Goal: Transaction & Acquisition: Purchase product/service

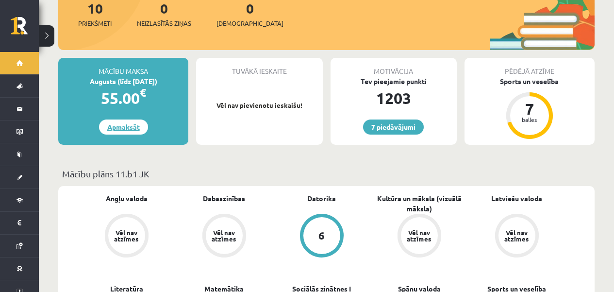
click at [117, 131] on link "Apmaksāt" at bounding box center [123, 126] width 49 height 15
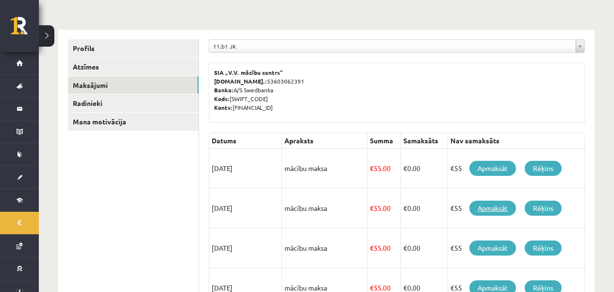
scroll to position [146, 0]
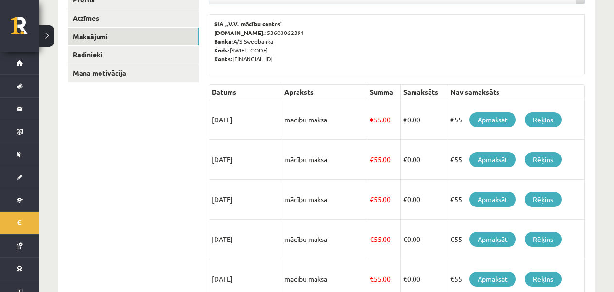
click at [485, 120] on link "Apmaksāt" at bounding box center [492, 119] width 47 height 15
drag, startPoint x: 493, startPoint y: 118, endPoint x: 299, endPoint y: 24, distance: 215.3
click at [498, 121] on link "Apmaksāt" at bounding box center [492, 119] width 47 height 15
click at [548, 117] on link "Rēķins" at bounding box center [543, 119] width 37 height 15
click at [542, 121] on link "Rēķins" at bounding box center [543, 119] width 37 height 15
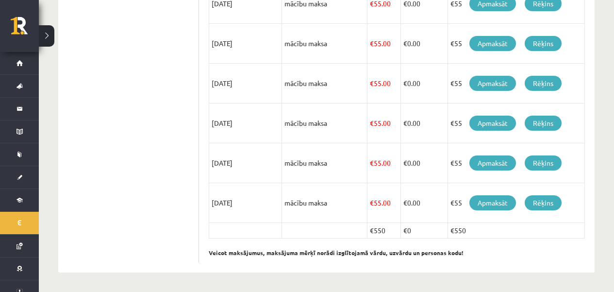
scroll to position [81, 0]
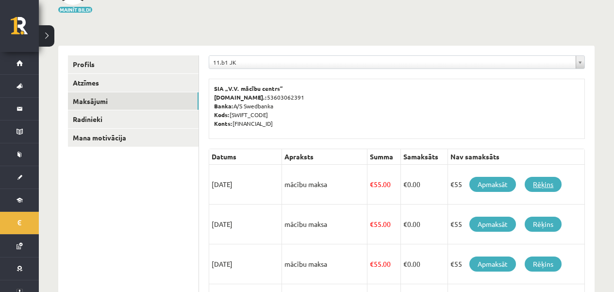
click at [540, 182] on link "Rēķins" at bounding box center [543, 184] width 37 height 15
